Goal: Transaction & Acquisition: Purchase product/service

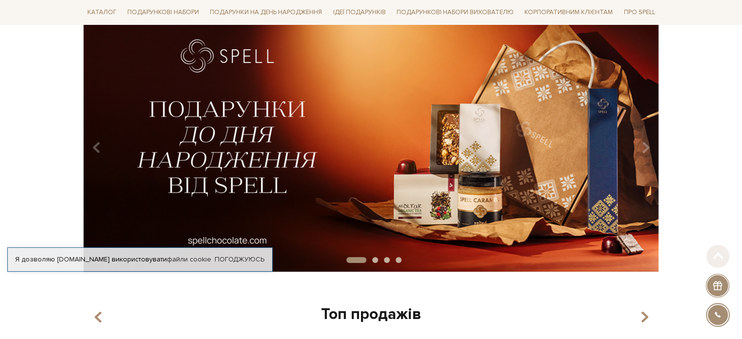
scroll to position [98, 0]
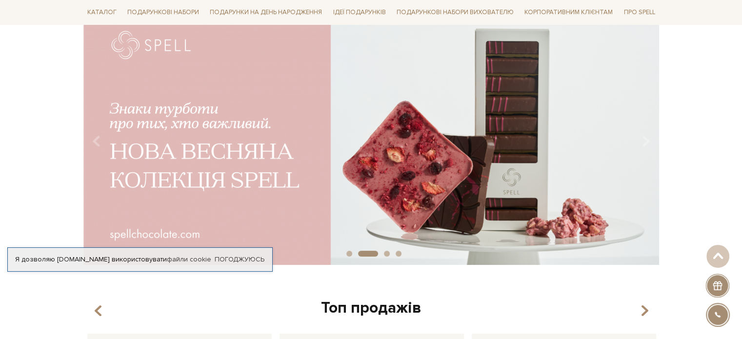
click at [371, 178] on img at bounding box center [371, 137] width 576 height 255
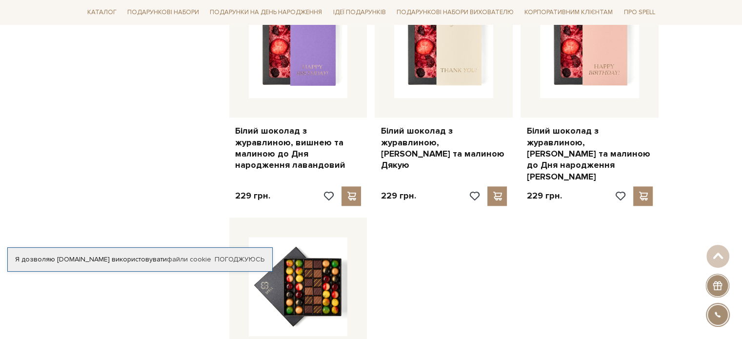
scroll to position [1074, 0]
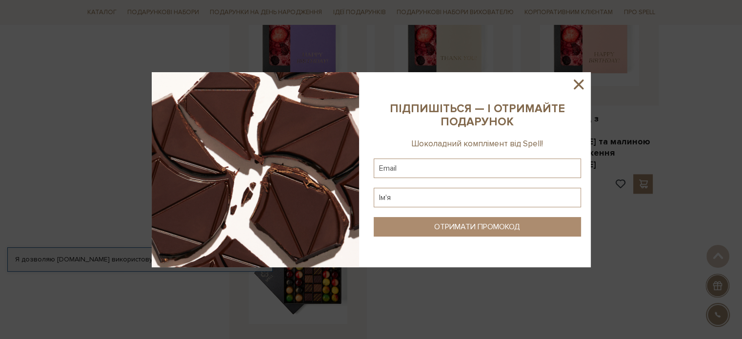
click at [575, 84] on icon at bounding box center [579, 84] width 17 height 17
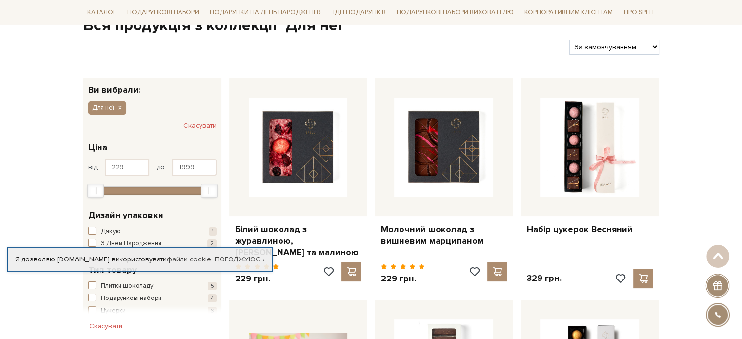
scroll to position [0, 0]
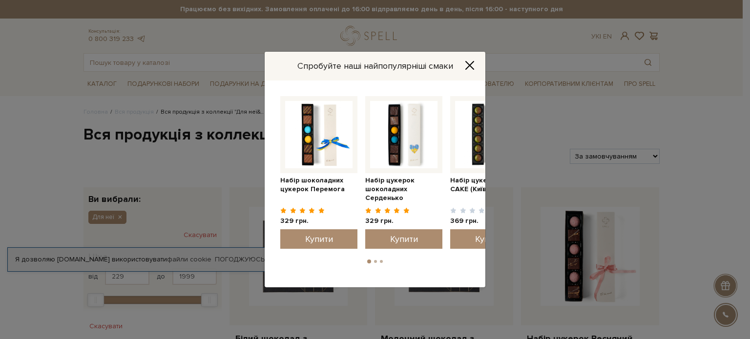
drag, startPoint x: 468, startPoint y: 64, endPoint x: 437, endPoint y: 65, distance: 30.8
click at [468, 64] on icon "Close" at bounding box center [470, 66] width 8 height 8
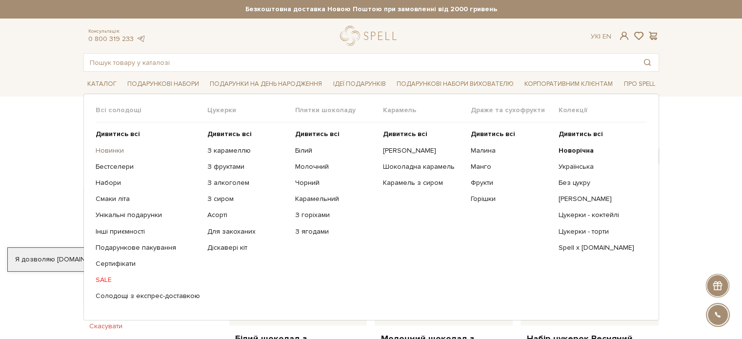
click at [105, 149] on link "Новинки" at bounding box center [148, 150] width 104 height 9
click at [312, 166] on link "Молочний" at bounding box center [335, 167] width 81 height 9
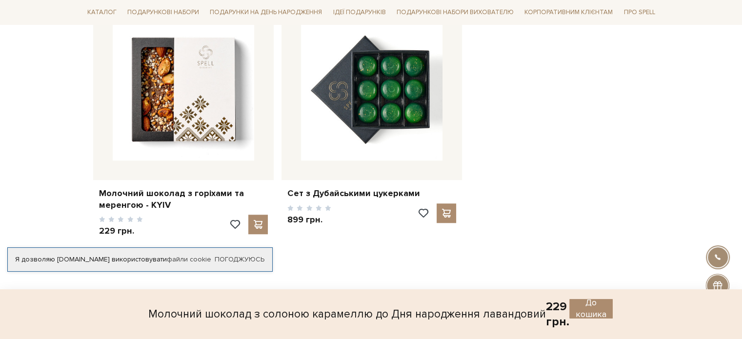
scroll to position [879, 0]
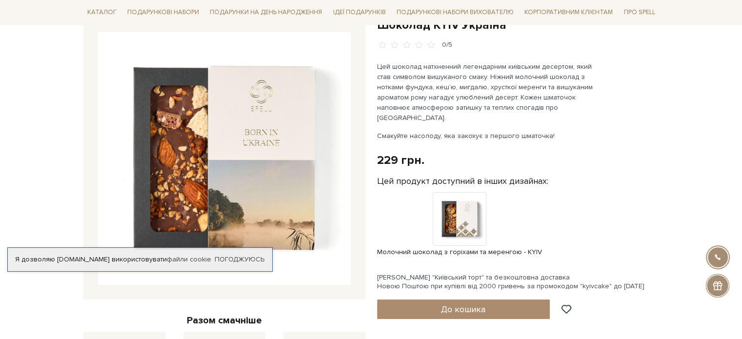
scroll to position [49, 0]
